Goal: Use online tool/utility: Utilize a website feature to perform a specific function

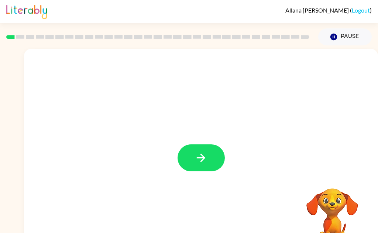
click at [193, 162] on button "button" at bounding box center [200, 157] width 47 height 27
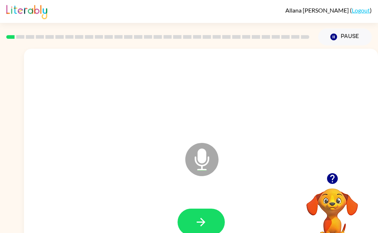
click at [196, 228] on icon "button" at bounding box center [200, 221] width 13 height 13
click at [191, 223] on button "button" at bounding box center [200, 221] width 47 height 27
click at [191, 225] on button "button" at bounding box center [200, 221] width 47 height 27
click at [190, 227] on button "button" at bounding box center [200, 221] width 47 height 27
click at [197, 228] on icon "button" at bounding box center [200, 221] width 13 height 13
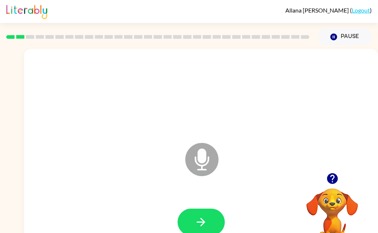
click at [188, 227] on button "button" at bounding box center [200, 221] width 47 height 27
click at [189, 226] on button "button" at bounding box center [200, 221] width 47 height 27
click at [191, 227] on button "button" at bounding box center [200, 221] width 47 height 27
click at [200, 223] on icon "button" at bounding box center [200, 221] width 13 height 13
click at [191, 229] on button "button" at bounding box center [200, 221] width 47 height 27
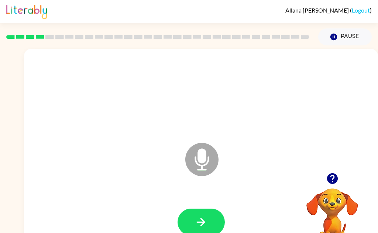
click at [191, 221] on button "button" at bounding box center [200, 221] width 47 height 27
click at [196, 228] on icon "button" at bounding box center [200, 221] width 13 height 13
click at [190, 225] on button "button" at bounding box center [200, 221] width 47 height 27
click at [191, 223] on button "button" at bounding box center [200, 221] width 47 height 27
click at [192, 220] on button "button" at bounding box center [200, 221] width 47 height 27
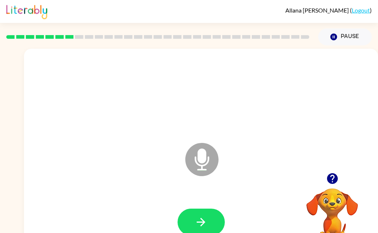
click at [191, 225] on button "button" at bounding box center [200, 221] width 47 height 27
click at [193, 224] on button "button" at bounding box center [200, 221] width 47 height 27
click at [194, 224] on icon "button" at bounding box center [200, 221] width 13 height 13
click at [189, 225] on button "button" at bounding box center [200, 221] width 47 height 27
click at [192, 227] on button "button" at bounding box center [200, 221] width 47 height 27
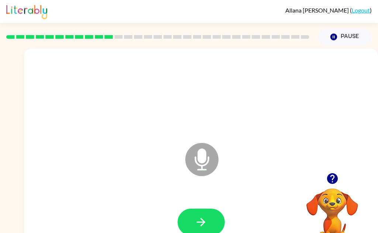
click at [194, 224] on button "button" at bounding box center [200, 221] width 47 height 27
click at [191, 221] on button "button" at bounding box center [200, 221] width 47 height 27
click at [187, 226] on button "button" at bounding box center [200, 221] width 47 height 27
click at [197, 221] on icon "button" at bounding box center [200, 221] width 13 height 13
click at [196, 224] on icon "button" at bounding box center [200, 221] width 13 height 13
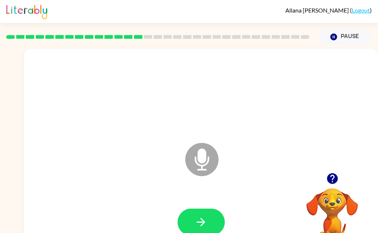
click at [197, 221] on icon "button" at bounding box center [201, 222] width 8 height 8
click at [196, 222] on icon "button" at bounding box center [200, 221] width 13 height 13
click at [195, 229] on button "button" at bounding box center [200, 221] width 47 height 27
click at [197, 225] on icon "button" at bounding box center [200, 221] width 13 height 13
click at [195, 224] on icon "button" at bounding box center [200, 221] width 13 height 13
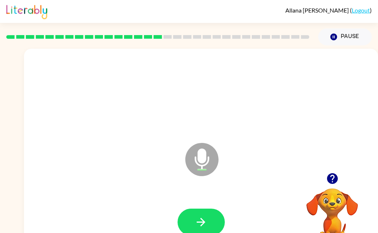
click at [192, 225] on button "button" at bounding box center [200, 221] width 47 height 27
click at [207, 222] on button "button" at bounding box center [200, 221] width 47 height 27
click at [216, 222] on button "button" at bounding box center [200, 221] width 47 height 27
click at [193, 221] on button "button" at bounding box center [200, 221] width 47 height 27
click at [191, 223] on button "button" at bounding box center [200, 221] width 47 height 27
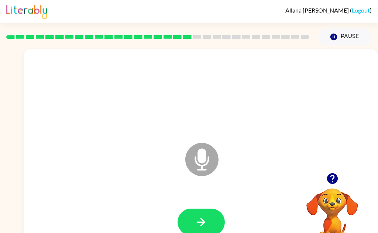
click at [191, 217] on button "button" at bounding box center [200, 221] width 47 height 27
click at [190, 228] on button "button" at bounding box center [200, 221] width 47 height 27
click at [192, 223] on button "button" at bounding box center [200, 221] width 47 height 27
click at [201, 227] on icon "button" at bounding box center [200, 221] width 13 height 13
click at [199, 230] on button "button" at bounding box center [200, 221] width 47 height 27
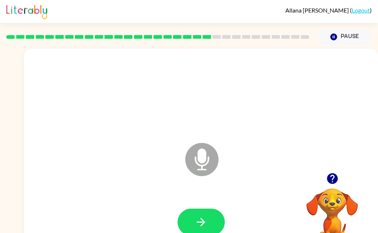
click at [195, 228] on icon "button" at bounding box center [200, 221] width 13 height 13
click at [197, 227] on icon "button" at bounding box center [200, 221] width 13 height 13
click at [194, 224] on button "button" at bounding box center [200, 221] width 47 height 27
click at [192, 225] on button "button" at bounding box center [200, 221] width 47 height 27
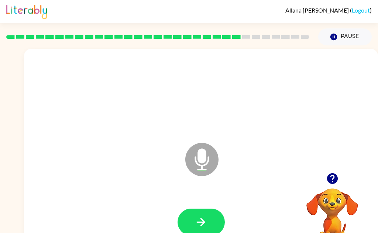
click at [188, 216] on button "button" at bounding box center [200, 221] width 47 height 27
click at [196, 224] on icon "button" at bounding box center [200, 221] width 13 height 13
click at [195, 222] on icon "button" at bounding box center [200, 221] width 13 height 13
click at [200, 226] on icon "button" at bounding box center [200, 221] width 13 height 13
click at [198, 226] on icon "button" at bounding box center [200, 221] width 13 height 13
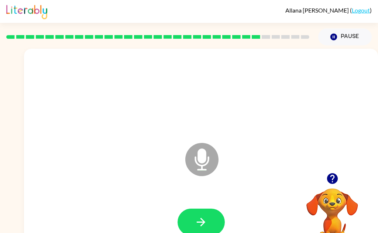
click at [199, 222] on icon "button" at bounding box center [201, 222] width 8 height 8
click at [197, 225] on icon "button" at bounding box center [200, 221] width 13 height 13
click at [198, 227] on icon "button" at bounding box center [200, 221] width 13 height 13
click at [201, 224] on icon "button" at bounding box center [201, 222] width 8 height 8
click at [193, 224] on button "button" at bounding box center [200, 221] width 47 height 27
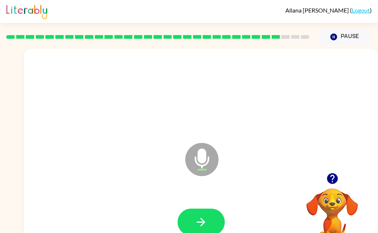
click at [197, 227] on icon "button" at bounding box center [200, 221] width 13 height 13
click at [197, 231] on button "button" at bounding box center [200, 221] width 47 height 27
click at [191, 225] on button "button" at bounding box center [200, 221] width 47 height 27
click at [196, 222] on icon "button" at bounding box center [200, 221] width 13 height 13
click at [200, 225] on icon "button" at bounding box center [200, 221] width 13 height 13
